Goal: Information Seeking & Learning: Check status

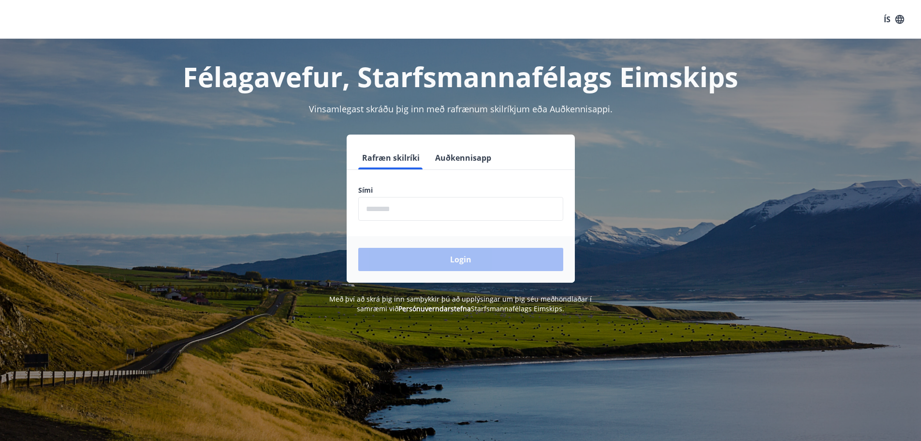
click at [468, 222] on form "Rafræn skilríki Auðkennisapp Sími ​ Login" at bounding box center [461, 214] width 228 height 136
click at [461, 217] on input "phone" at bounding box center [460, 209] width 205 height 24
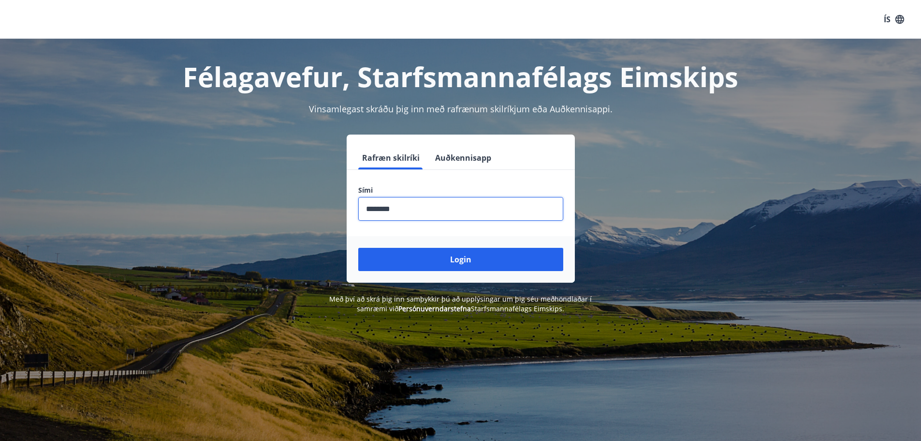
type input "********"
click at [358, 248] on button "Login" at bounding box center [460, 259] width 205 height 23
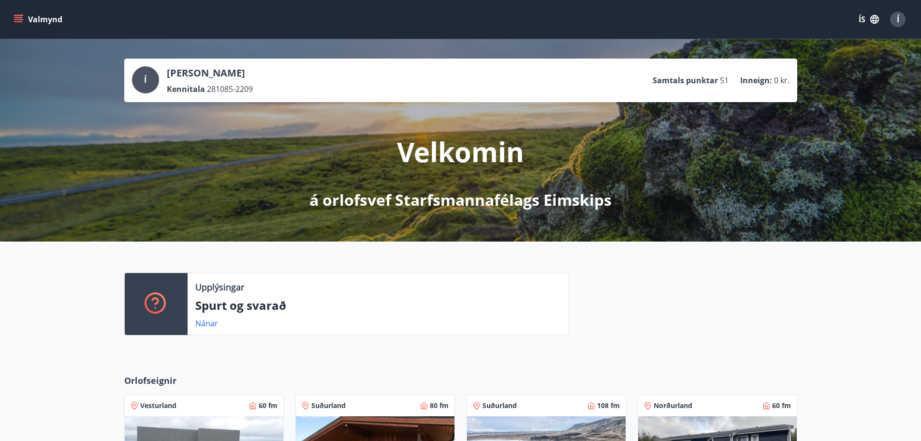
click at [25, 21] on button "Valmynd" at bounding box center [39, 19] width 55 height 17
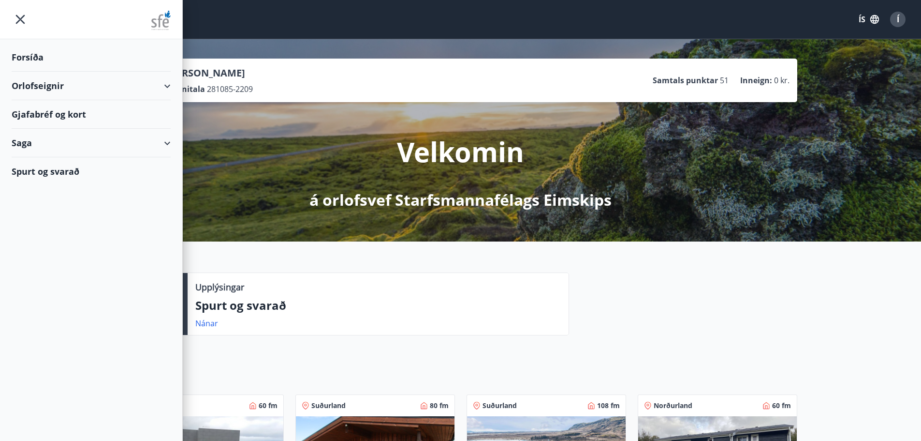
click at [146, 119] on div "Gjafabréf og kort" at bounding box center [91, 114] width 159 height 29
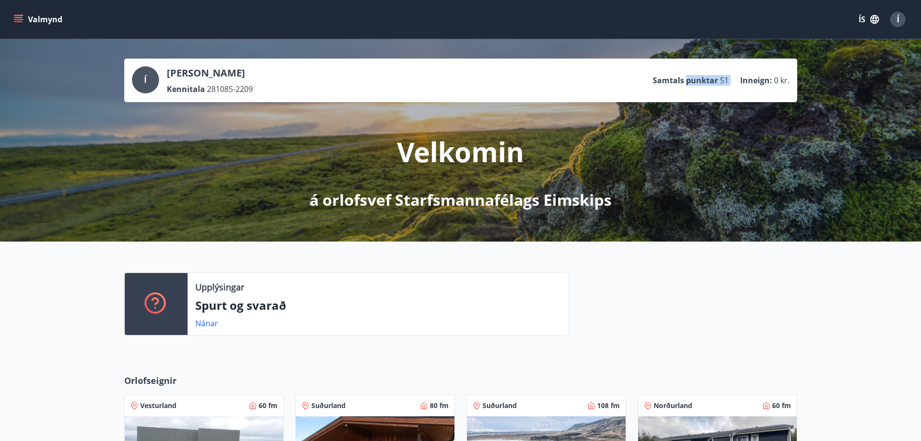
drag, startPoint x: 688, startPoint y: 80, endPoint x: 736, endPoint y: 85, distance: 48.6
click at [736, 85] on ul "Samtals punktar 51 Inneign : 0 kr." at bounding box center [721, 80] width 137 height 18
click at [745, 85] on p "Inneign :" at bounding box center [756, 80] width 32 height 11
drag, startPoint x: 755, startPoint y: 80, endPoint x: 765, endPoint y: 82, distance: 10.0
click at [765, 82] on p "Inneign :" at bounding box center [756, 80] width 32 height 11
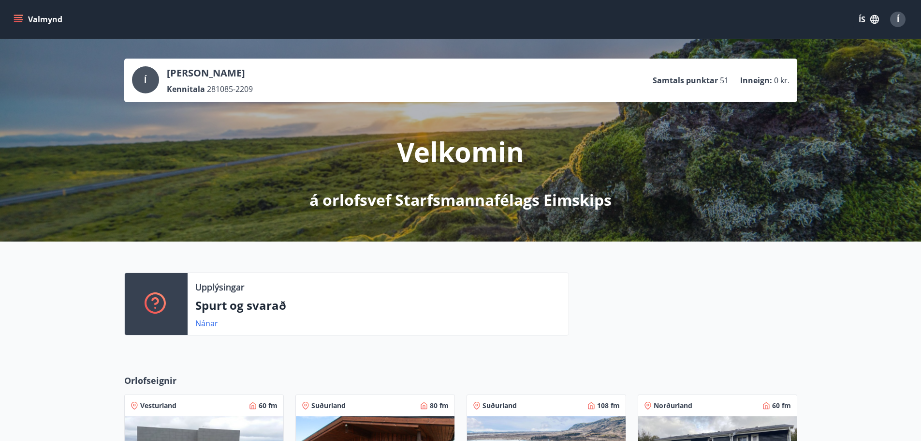
click at [740, 77] on p "Inneign :" at bounding box center [756, 80] width 32 height 11
drag, startPoint x: 713, startPoint y: 80, endPoint x: 751, endPoint y: 81, distance: 38.2
click at [751, 81] on ul "Samtals punktar 51 Inneign : 0 kr." at bounding box center [721, 80] width 137 height 18
click at [751, 81] on p "Inneign :" at bounding box center [756, 80] width 32 height 11
click at [661, 322] on div at bounding box center [683, 307] width 228 height 71
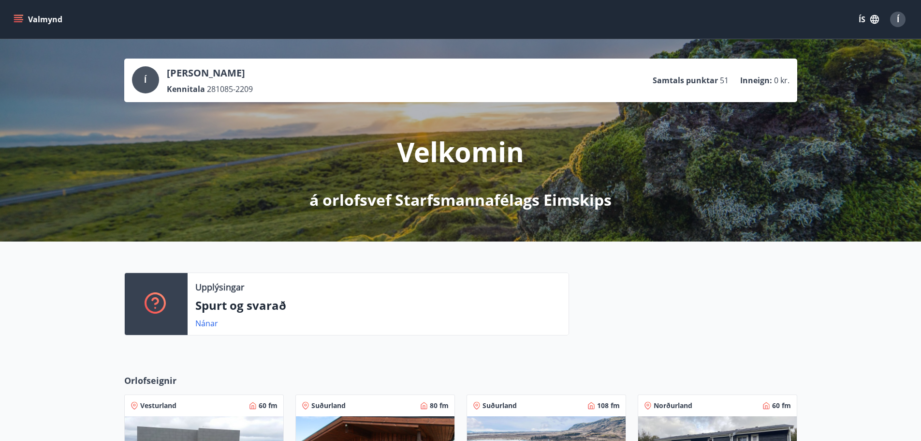
click at [15, 15] on icon "menu" at bounding box center [19, 15] width 11 height 1
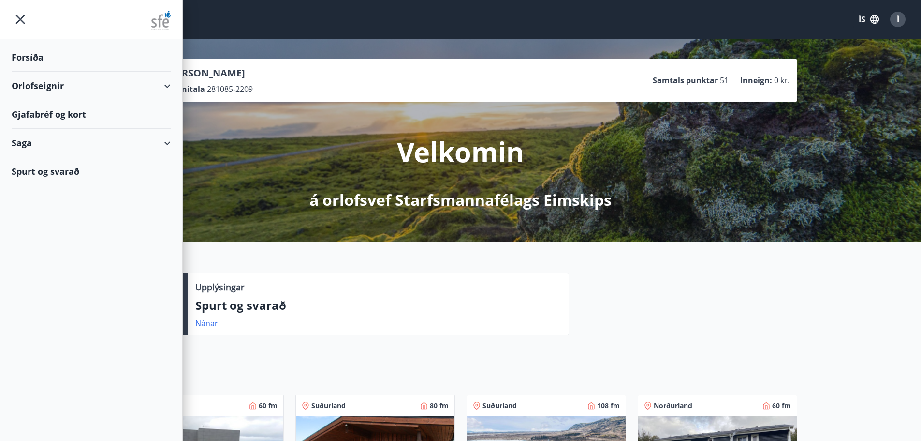
click at [167, 84] on div "Orlofseignir" at bounding box center [91, 86] width 159 height 29
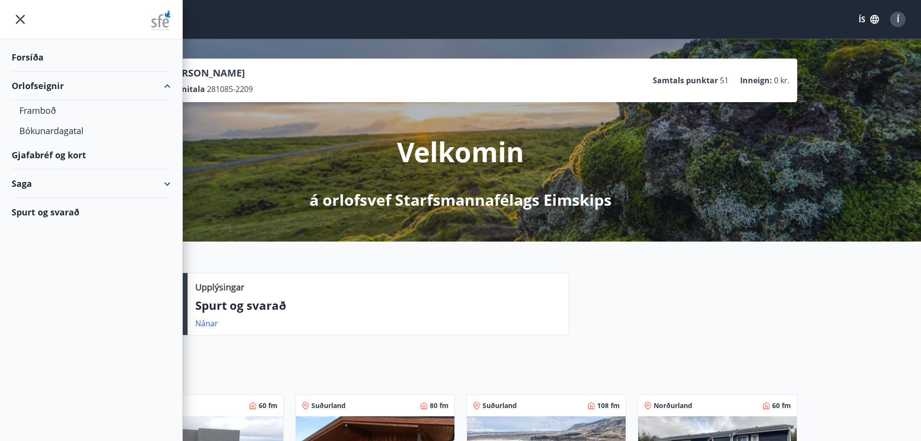
click at [167, 185] on div "Saga" at bounding box center [91, 183] width 159 height 29
click at [29, 246] on div "Punktar" at bounding box center [91, 248] width 144 height 20
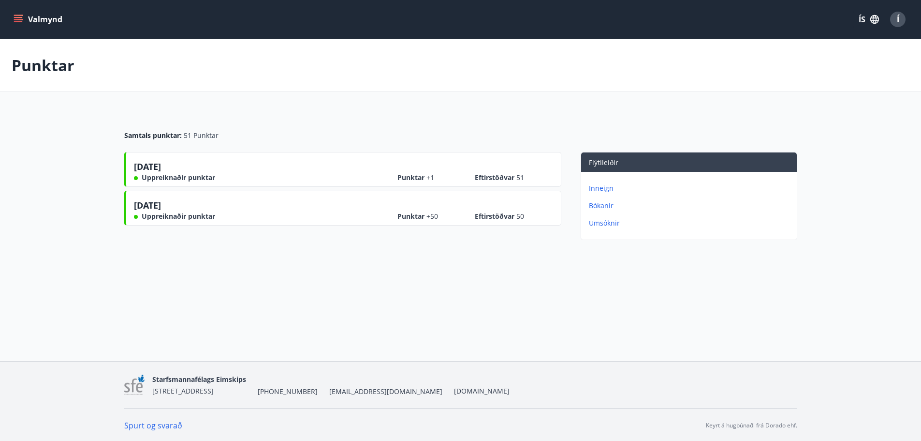
click at [606, 280] on div "Punktar Samtals punktar : 51 Punktar 08.07.2025 Uppreiknaðir punktar Punktar +1…" at bounding box center [460, 160] width 921 height 243
click at [255, 264] on div "Punktar Samtals punktar : 51 Punktar 08.07.2025 Uppreiknaðir punktar Punktar +1…" at bounding box center [460, 160] width 921 height 243
click at [509, 178] on span "Eftirstöðvar 51" at bounding box center [499, 178] width 49 height 10
drag, startPoint x: 418, startPoint y: 216, endPoint x: 463, endPoint y: 217, distance: 45.5
click at [463, 217] on div "Punktar +50 Eftirstöðvar 50" at bounding box center [476, 212] width 156 height 17
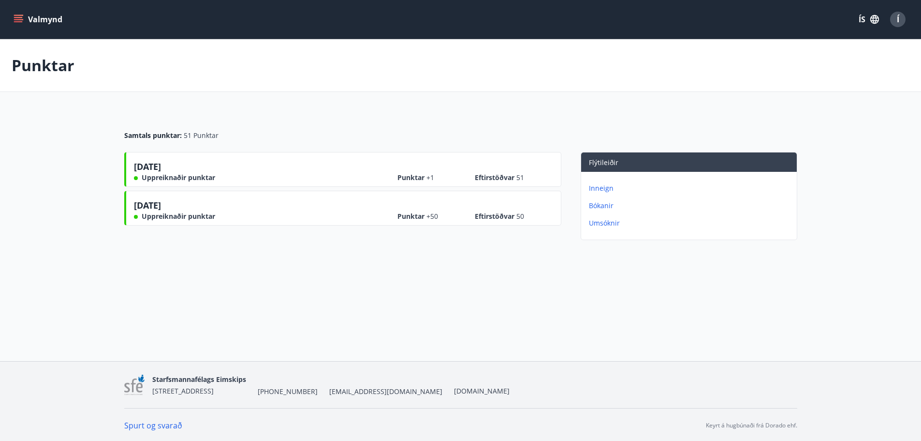
click at [488, 220] on span "Eftirstöðvar 50" at bounding box center [499, 216] width 49 height 10
click at [381, 258] on div "Punktar Samtals punktar : 51 Punktar 08.07.2025 Uppreiknaðir punktar Punktar +1…" at bounding box center [460, 160] width 921 height 243
